Goal: Task Accomplishment & Management: Complete application form

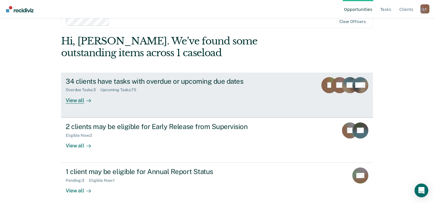
scroll to position [17, 0]
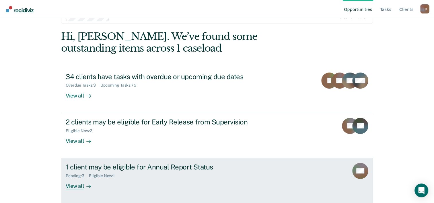
click at [171, 168] on div "1 client may be eligible for Annual Report Status" at bounding box center [166, 167] width 201 height 8
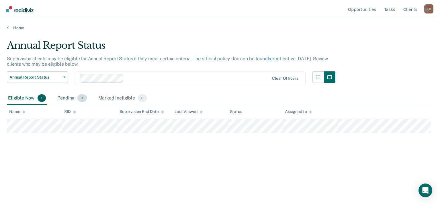
click at [73, 99] on div "Pending 3" at bounding box center [72, 98] width 32 height 13
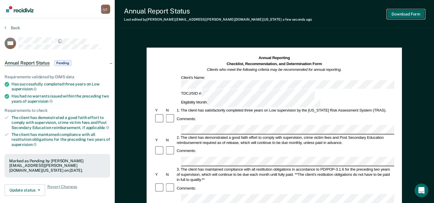
click at [405, 16] on button "Download Form" at bounding box center [406, 13] width 38 height 9
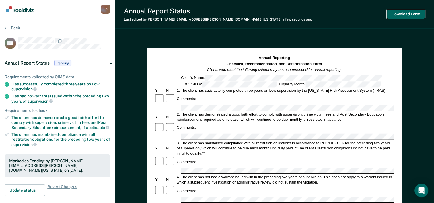
click at [397, 16] on button "Download Form" at bounding box center [406, 13] width 38 height 9
